Goal: Check status: Check status

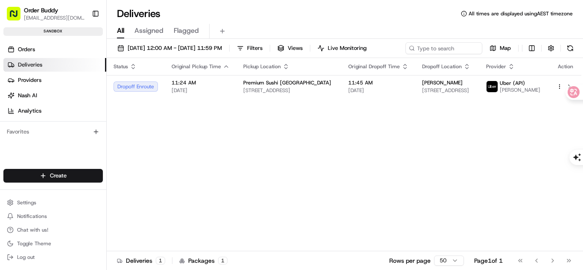
click at [521, 165] on div "Status Original Pickup Time Pickup Location Original Dropoff Time Dropoff Locat…" at bounding box center [344, 154] width 475 height 193
drag, startPoint x: 514, startPoint y: 186, endPoint x: 426, endPoint y: 169, distance: 89.9
click at [515, 188] on div "Status Original Pickup Time Pickup Location Original Dropoff Time Dropoff Locat…" at bounding box center [344, 154] width 475 height 193
